Goal: Task Accomplishment & Management: Use online tool/utility

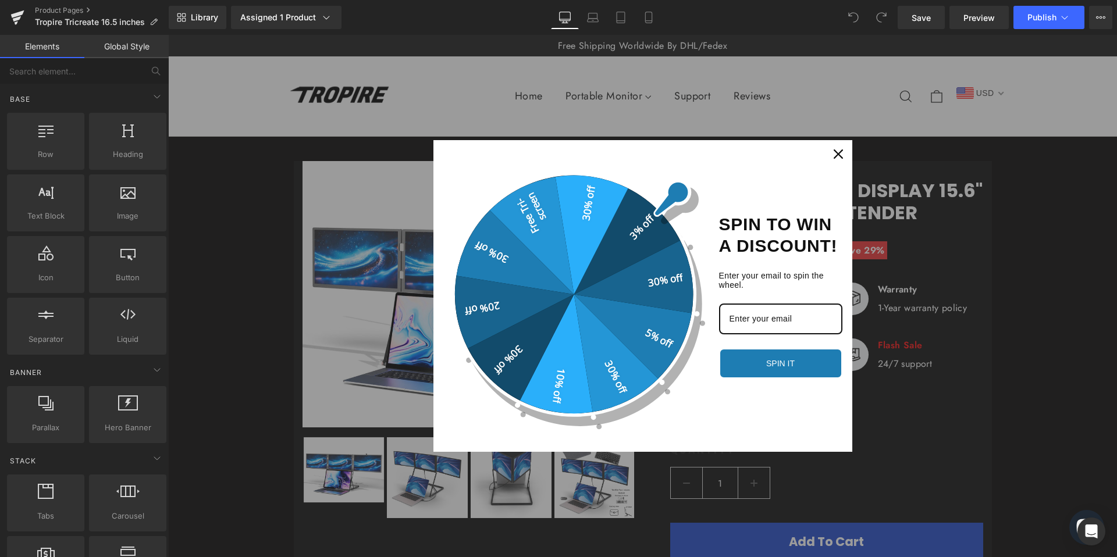
click at [836, 155] on icon "close icon" at bounding box center [837, 153] width 9 height 9
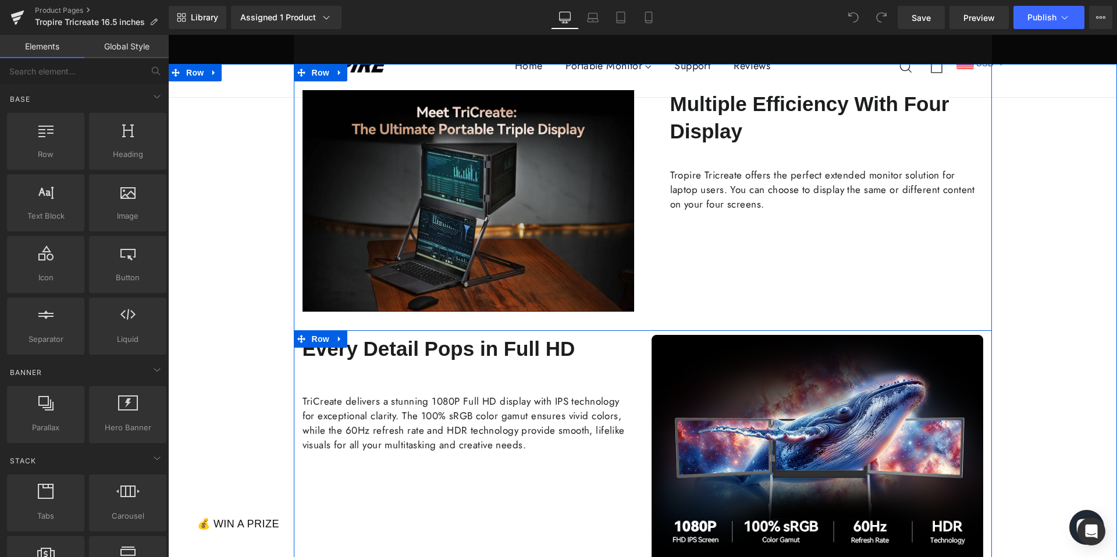
scroll to position [335, 0]
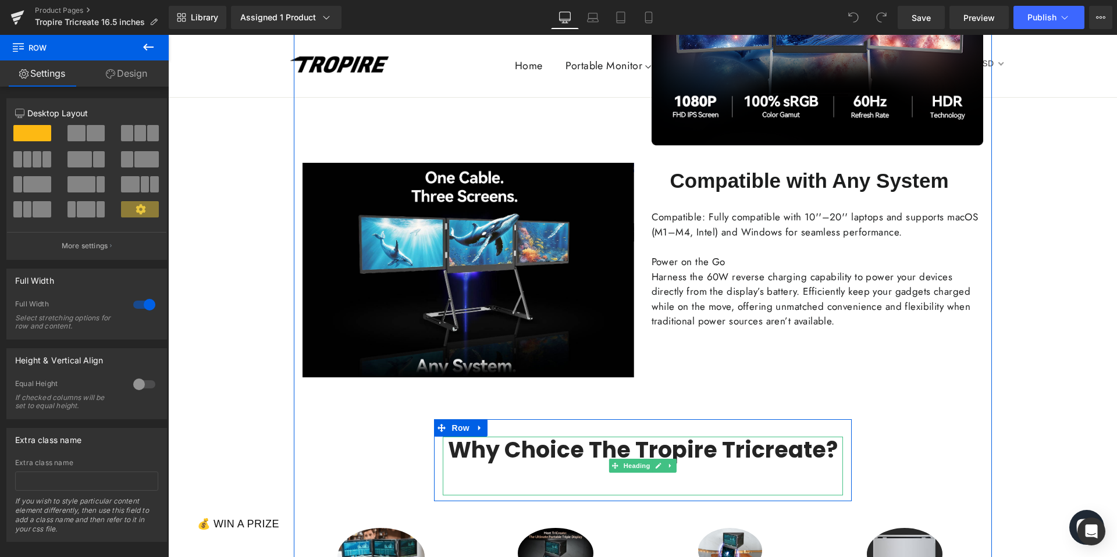
scroll to position [1011, 0]
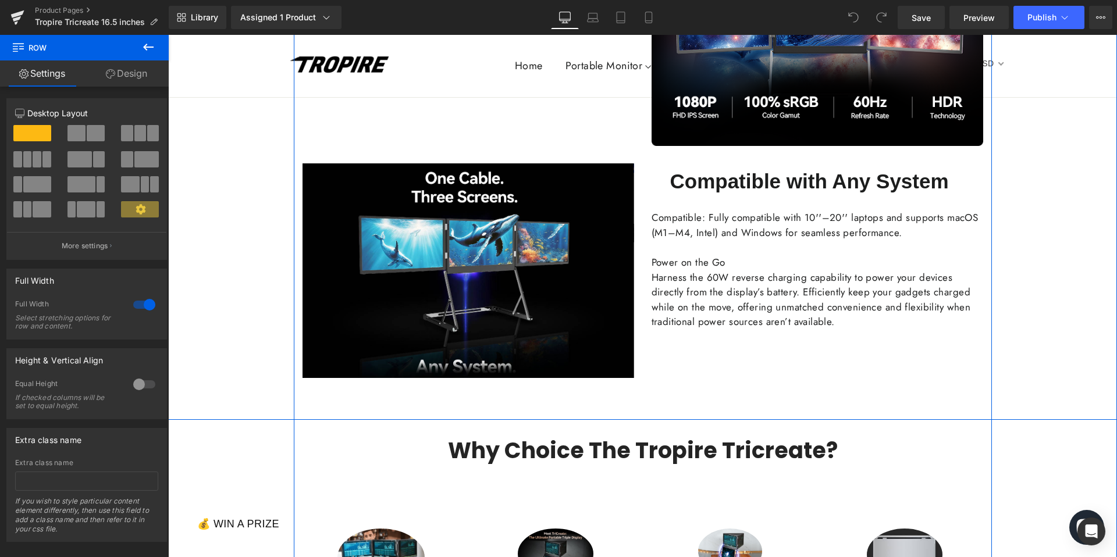
click at [596, 395] on div "Image Multiple Efficiency With Four Display Text Block Tropire Tricreate offers…" at bounding box center [642, 29] width 949 height 780
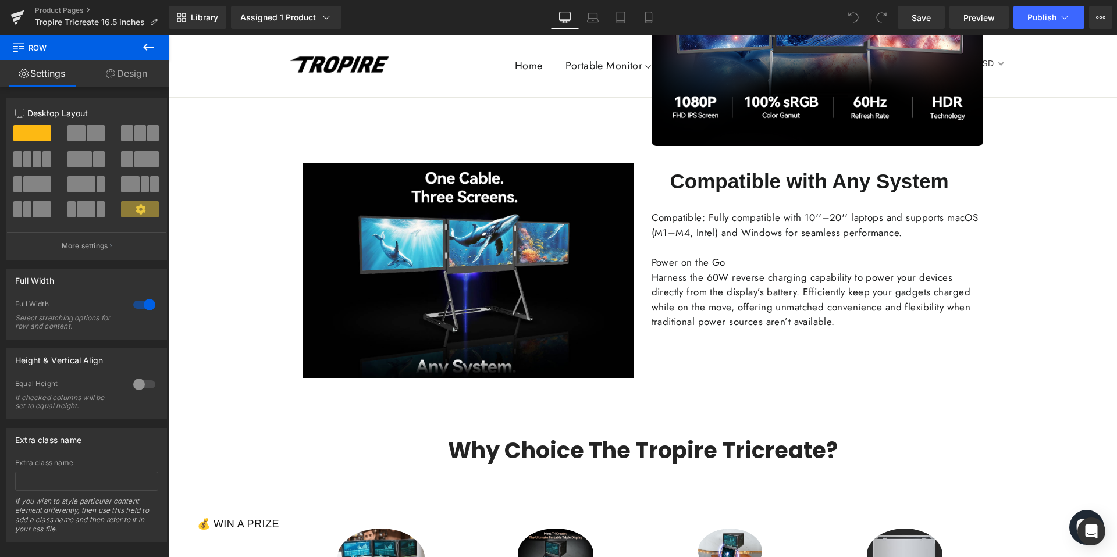
drag, startPoint x: 203, startPoint y: 165, endPoint x: 593, endPoint y: 404, distance: 457.4
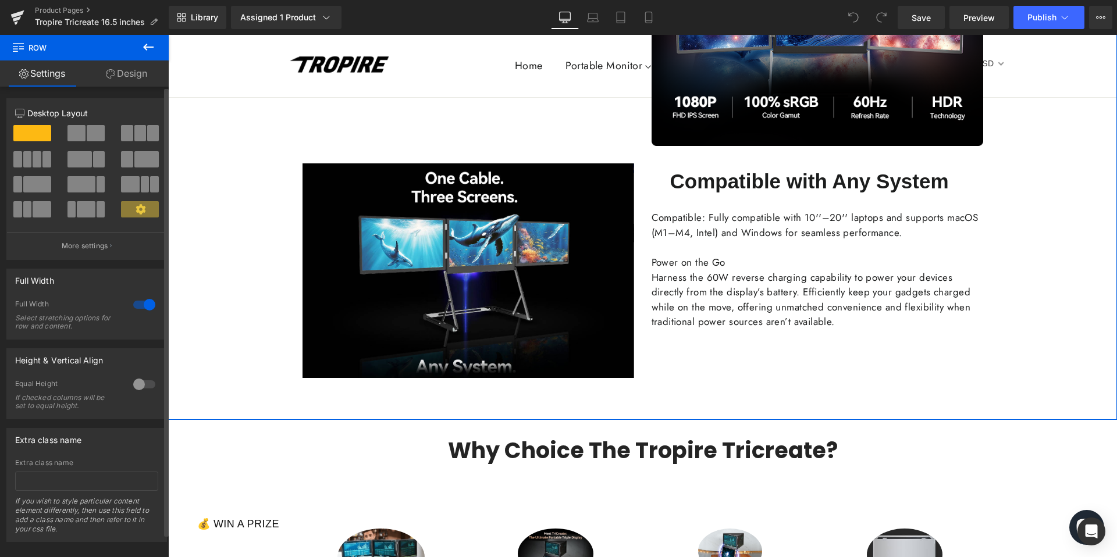
click at [20, 131] on span at bounding box center [32, 133] width 38 height 16
click at [60, 139] on div at bounding box center [87, 137] width 54 height 25
click at [76, 137] on span at bounding box center [76, 133] width 18 height 16
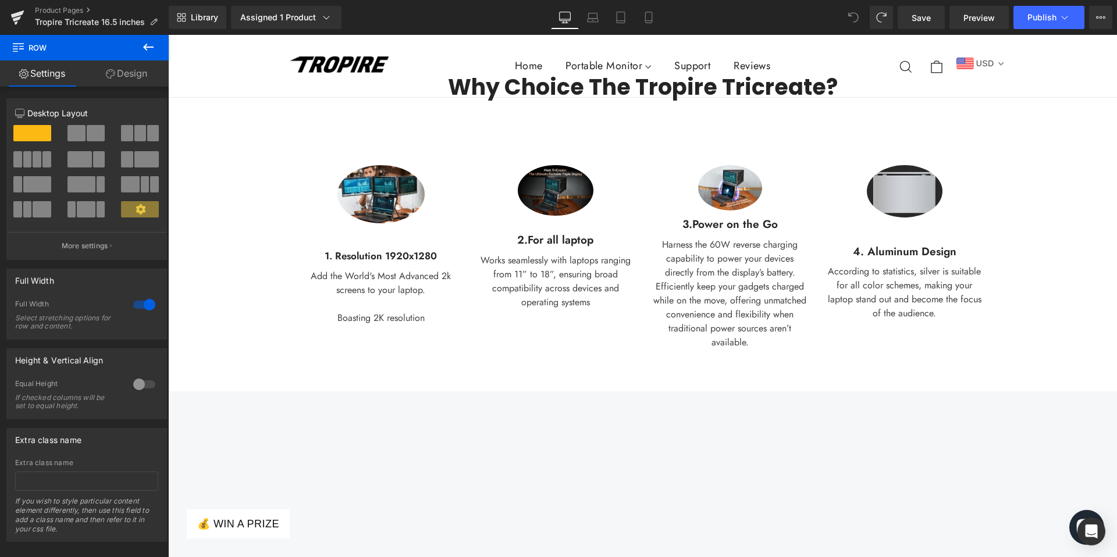
scroll to position [1321, 0]
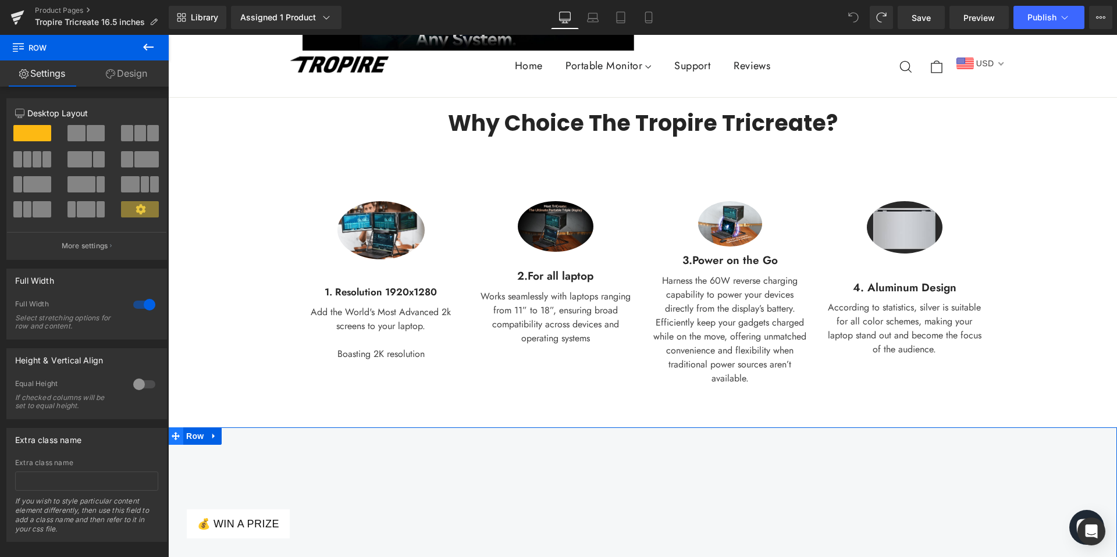
click at [176, 436] on icon at bounding box center [176, 436] width 8 height 8
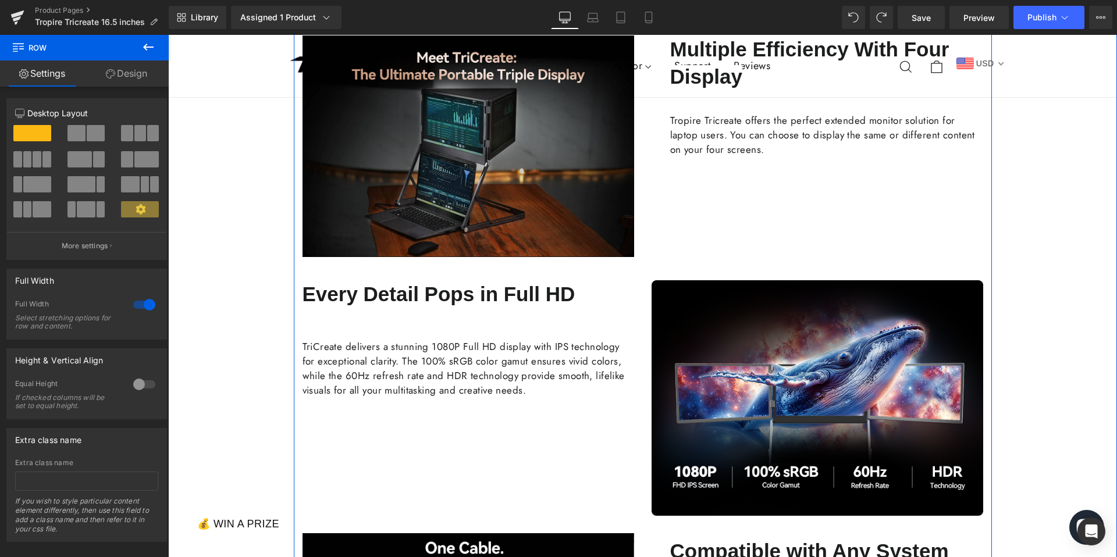
scroll to position [379, 0]
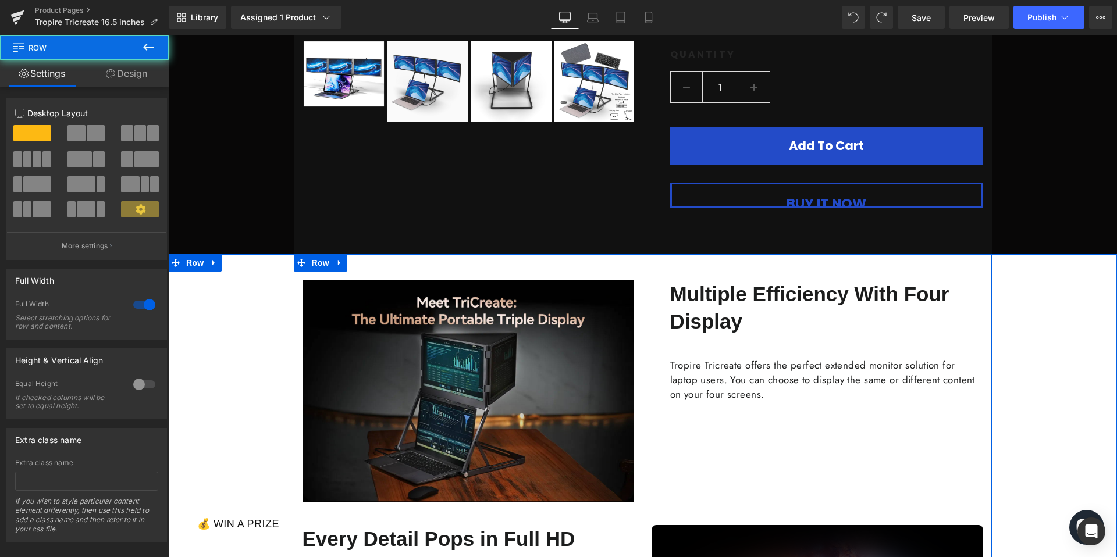
click at [212, 262] on icon at bounding box center [213, 263] width 2 height 5
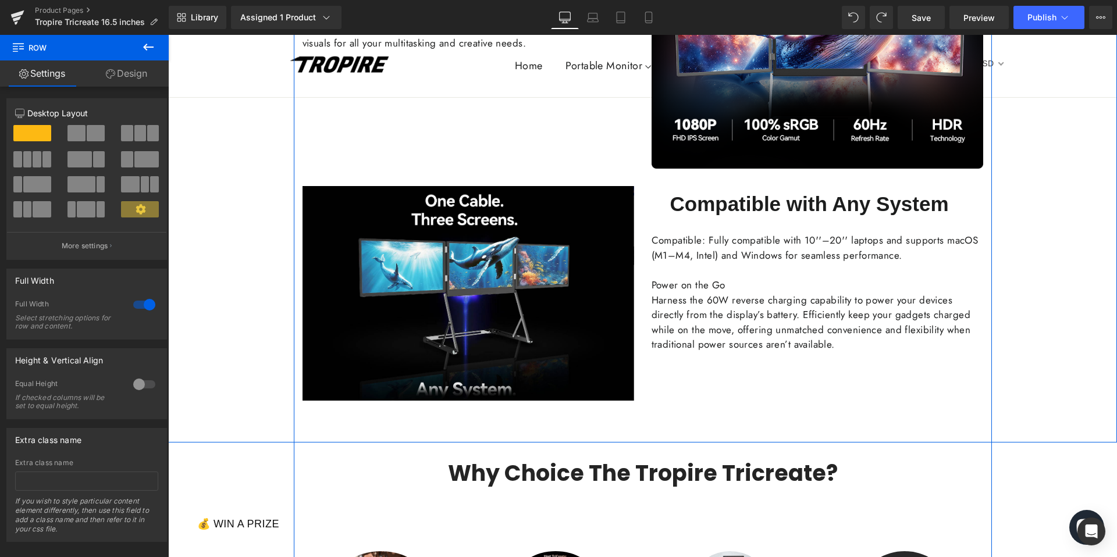
scroll to position [1000, 0]
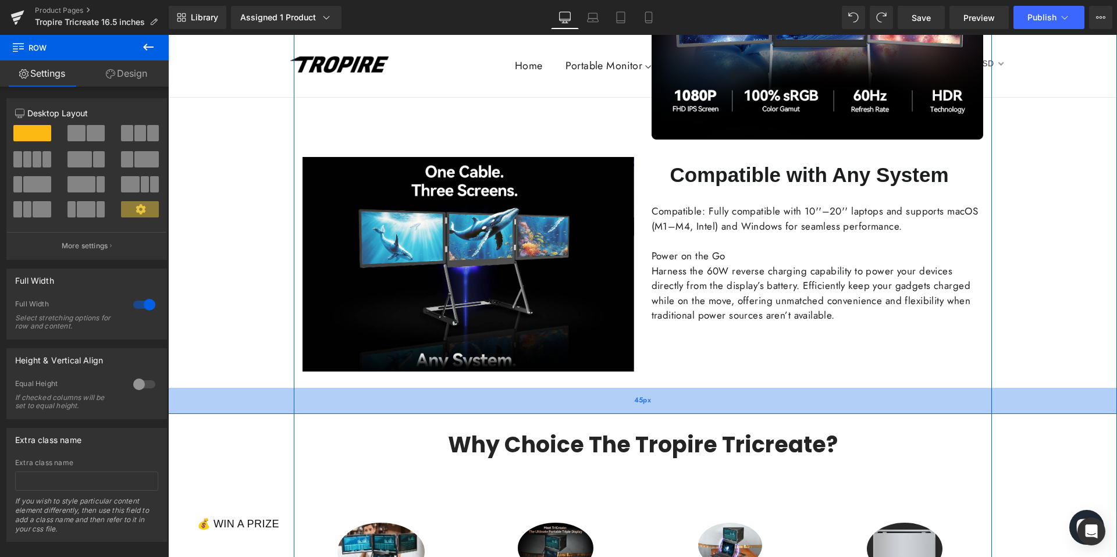
click at [646, 393] on div "45px" at bounding box center [642, 401] width 949 height 26
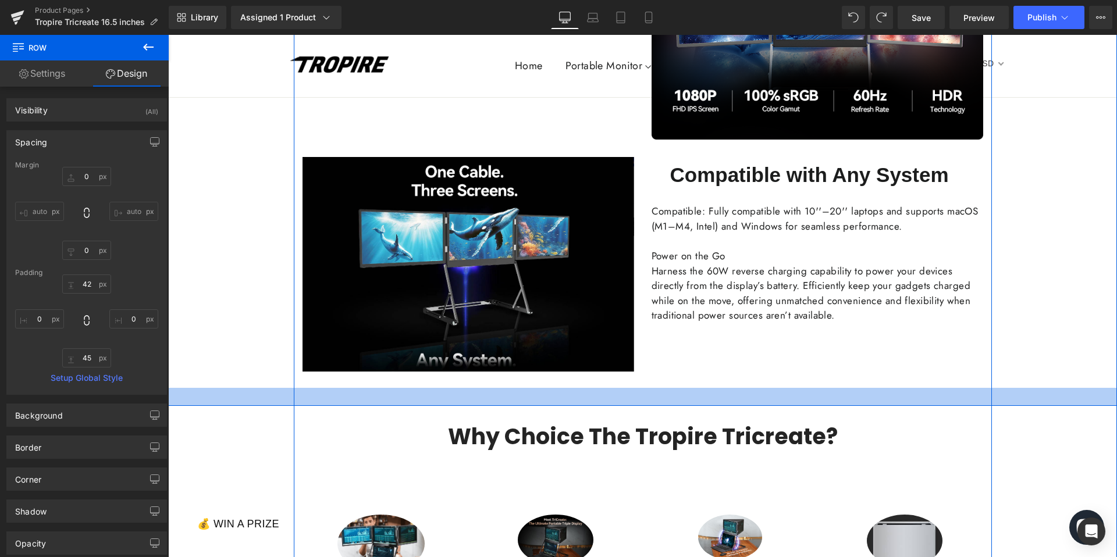
drag, startPoint x: 646, startPoint y: 393, endPoint x: 647, endPoint y: 385, distance: 8.2
click at [647, 385] on div "Image Multiple Efficiency With Four Display Text Block Tropire Tricreate offers…" at bounding box center [642, 19] width 949 height 772
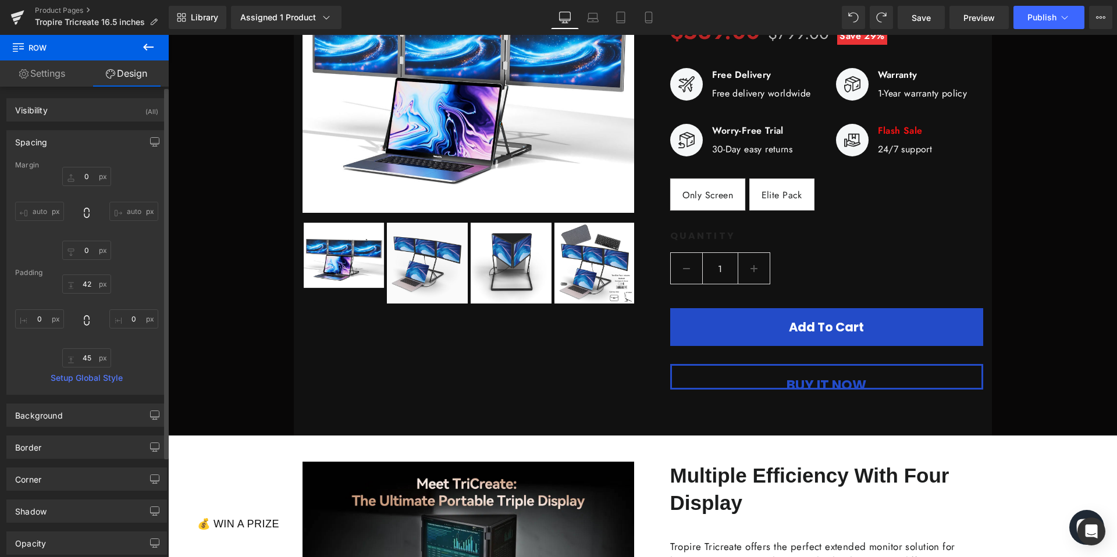
scroll to position [11, 0]
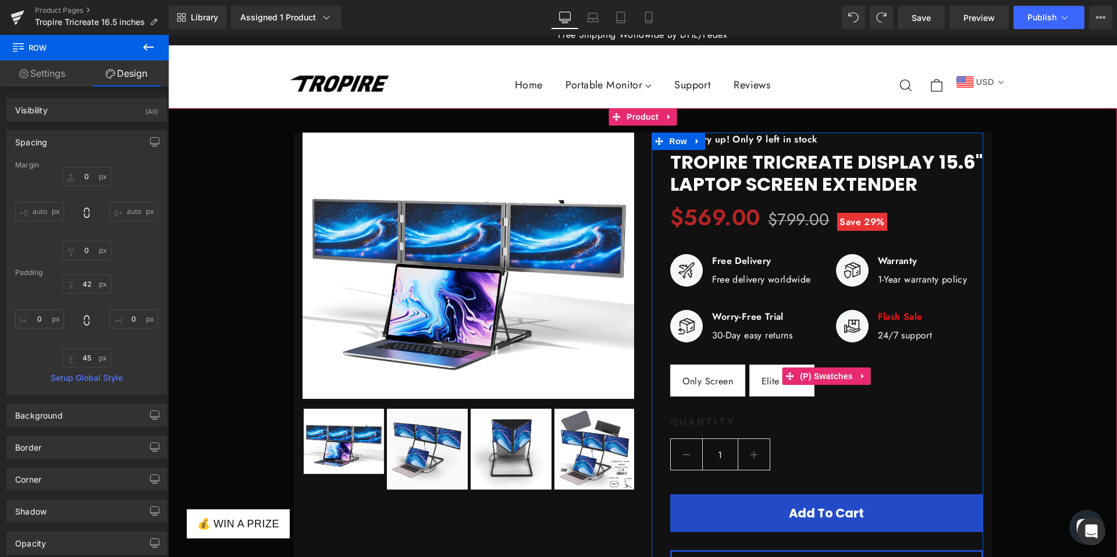
click at [746, 384] on span "Only Screen" at bounding box center [708, 381] width 76 height 32
click at [709, 377] on span "Only Screen" at bounding box center [707, 380] width 51 height 31
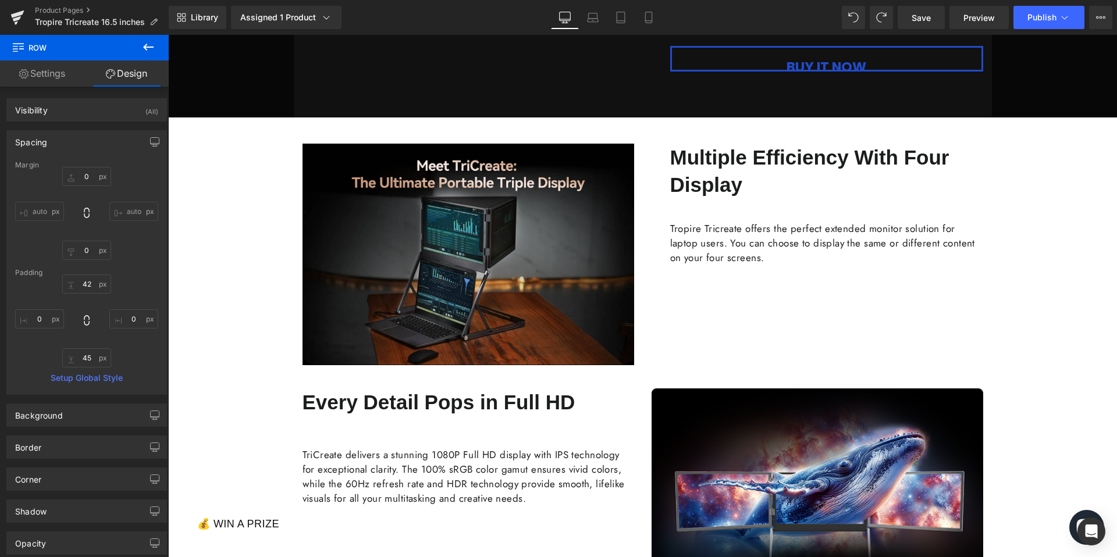
scroll to position [540, 0]
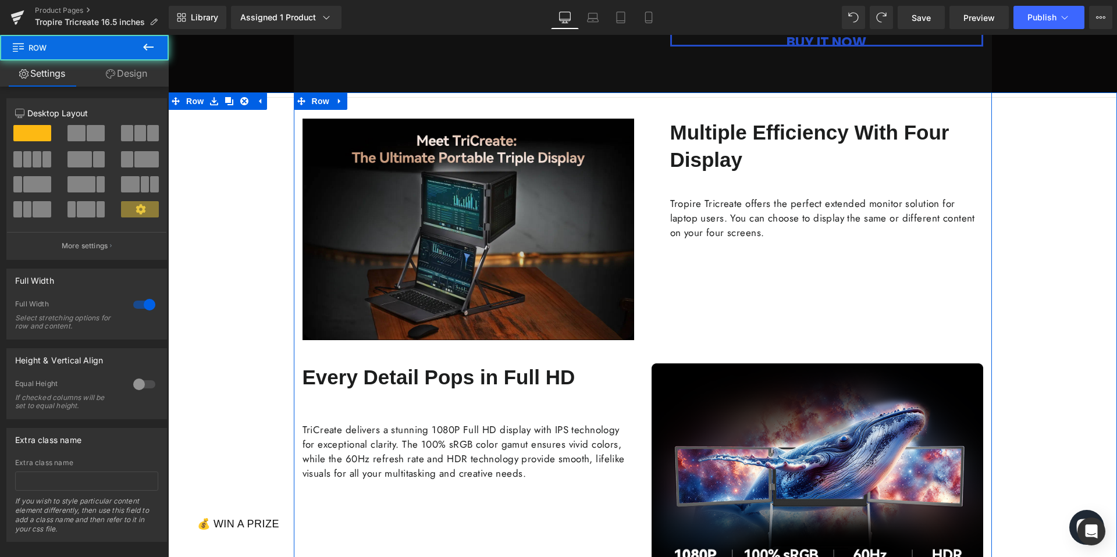
click at [276, 209] on div "Image Multiple Efficiency With Four Display Text Block Tropire Tricreate offers…" at bounding box center [642, 482] width 949 height 730
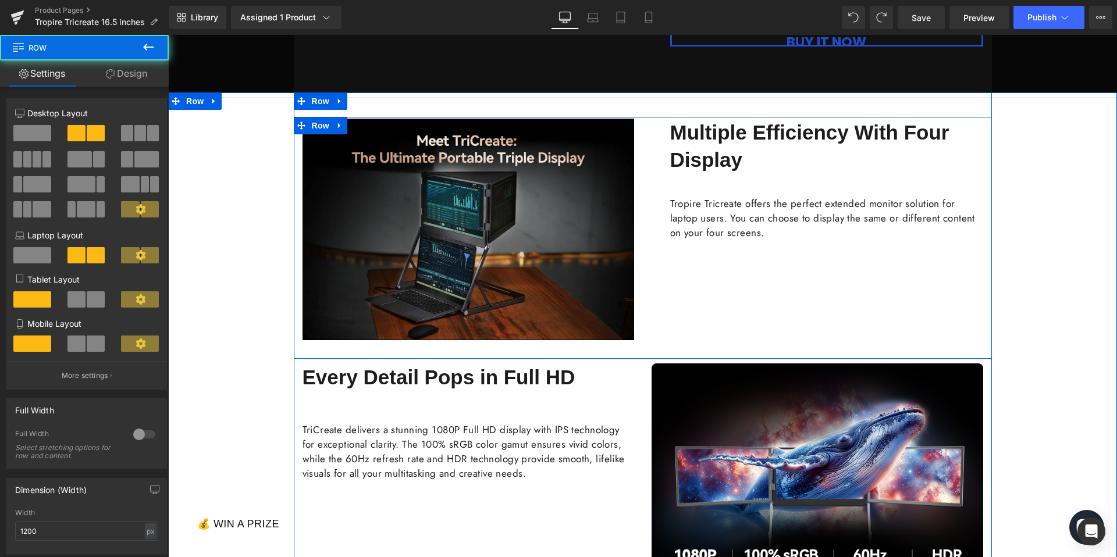
click at [725, 244] on div "Multiple Efficiency With Four Display Text Block Tropire Tricreate offers the p…" at bounding box center [817, 230] width 349 height 222
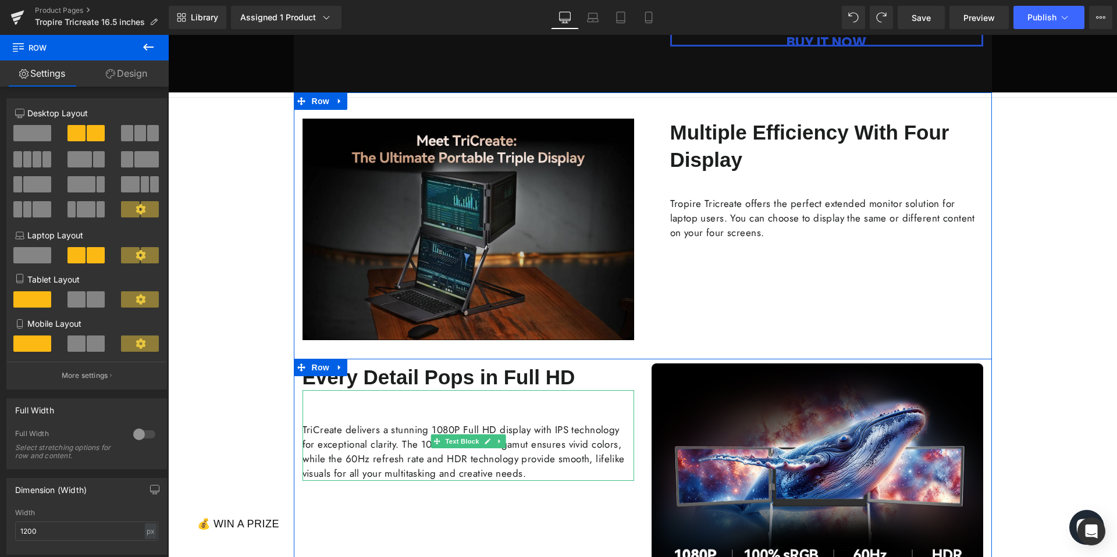
click at [605, 401] on div "TriCreate delivers a stunning 1080P Full HD display with IPS technology for exc…" at bounding box center [467, 435] width 331 height 91
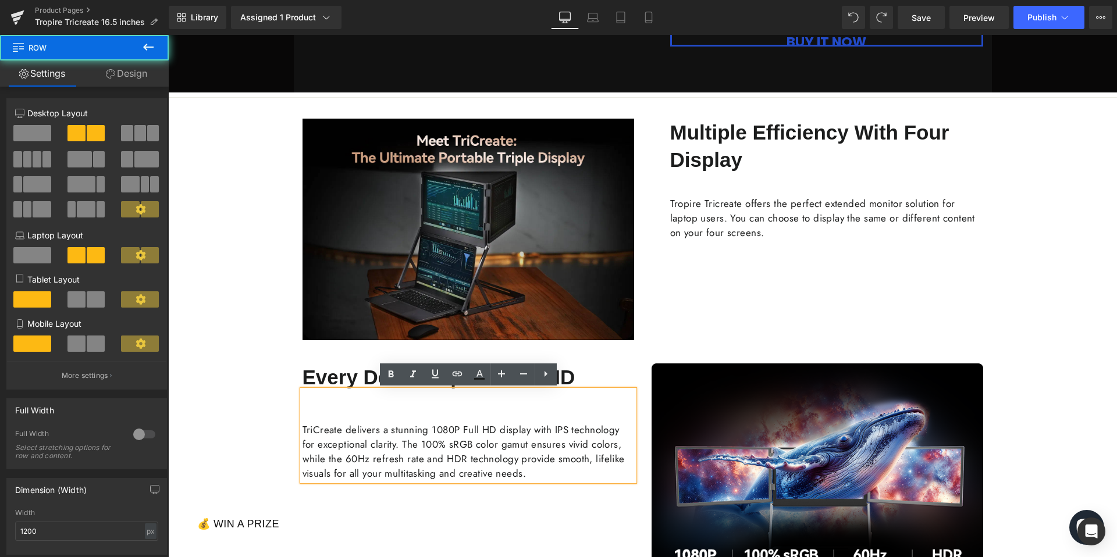
click at [648, 375] on div "Image" at bounding box center [817, 481] width 349 height 236
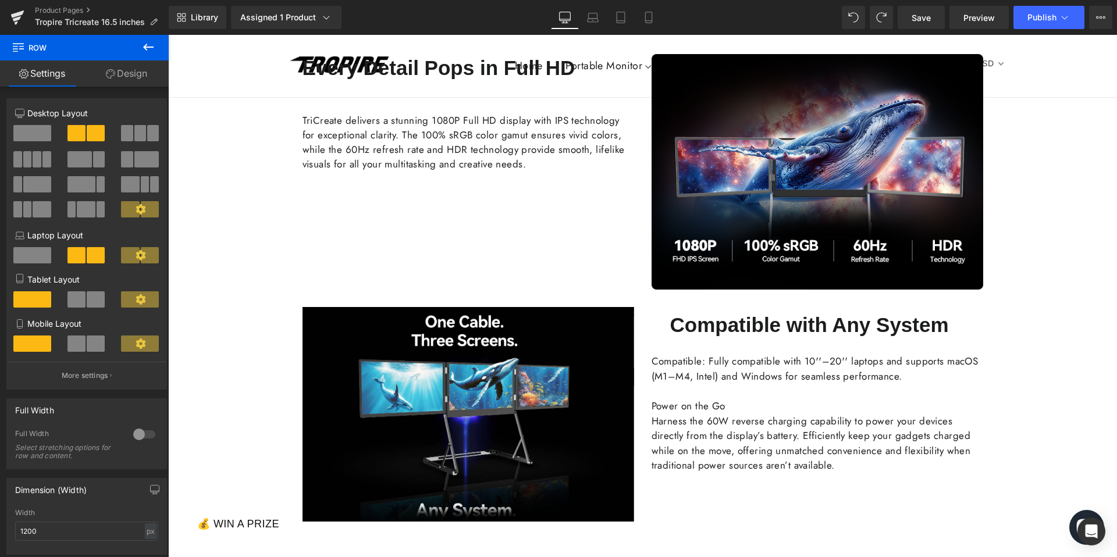
scroll to position [935, 0]
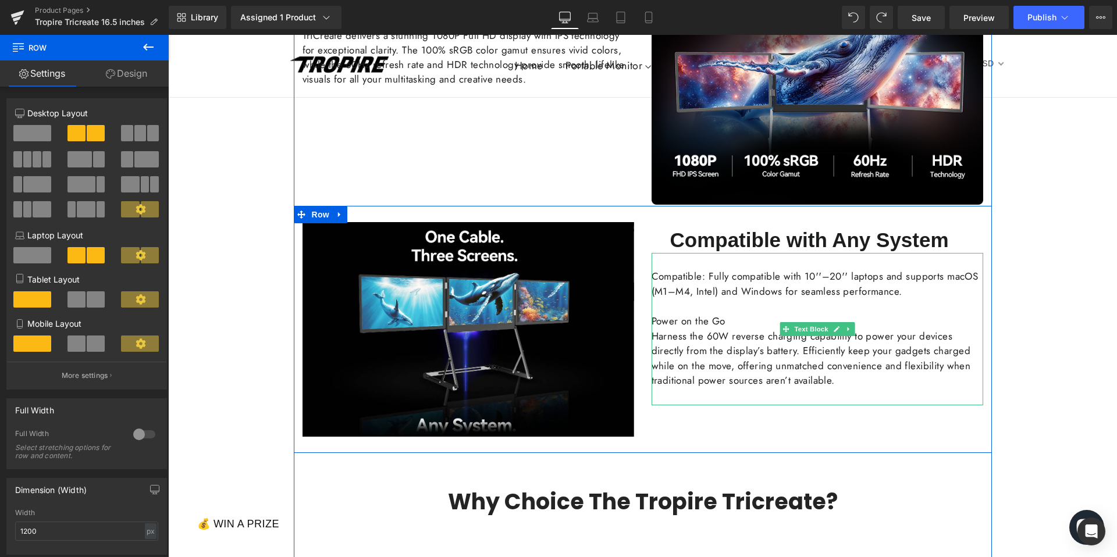
click at [753, 329] on span "Harness the 60W reverse charging capability to power your devices directly from…" at bounding box center [810, 358] width 319 height 59
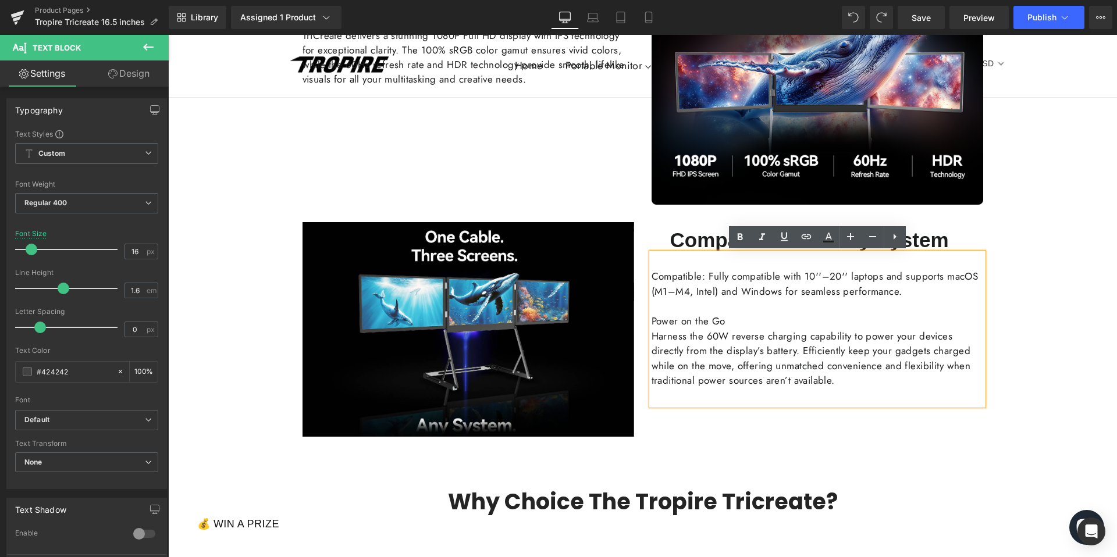
click at [640, 308] on div "Image" at bounding box center [468, 329] width 349 height 215
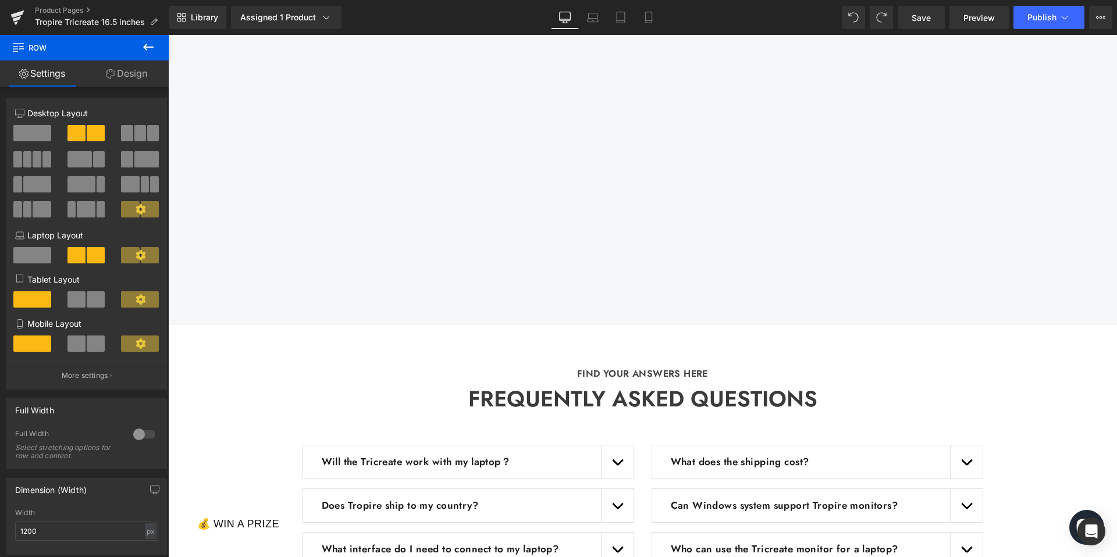
scroll to position [1830, 0]
